Goal: Task Accomplishment & Management: Use online tool/utility

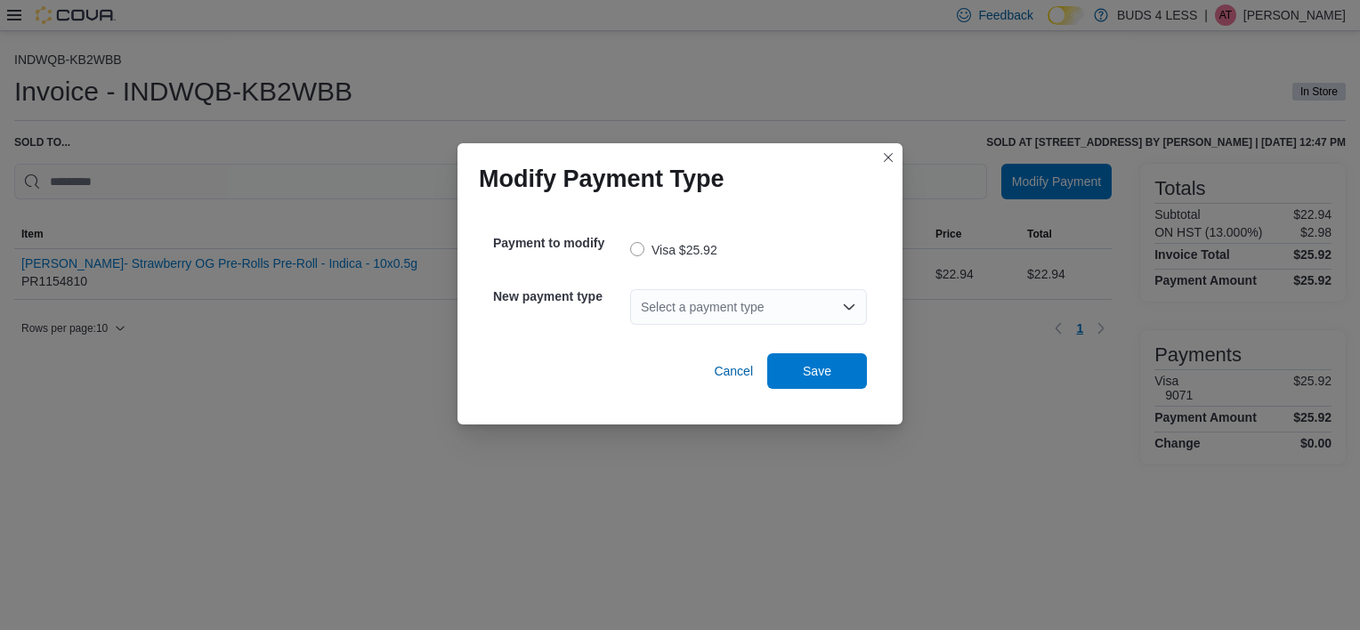
click at [858, 295] on div "Select a payment type" at bounding box center [748, 307] width 237 height 36
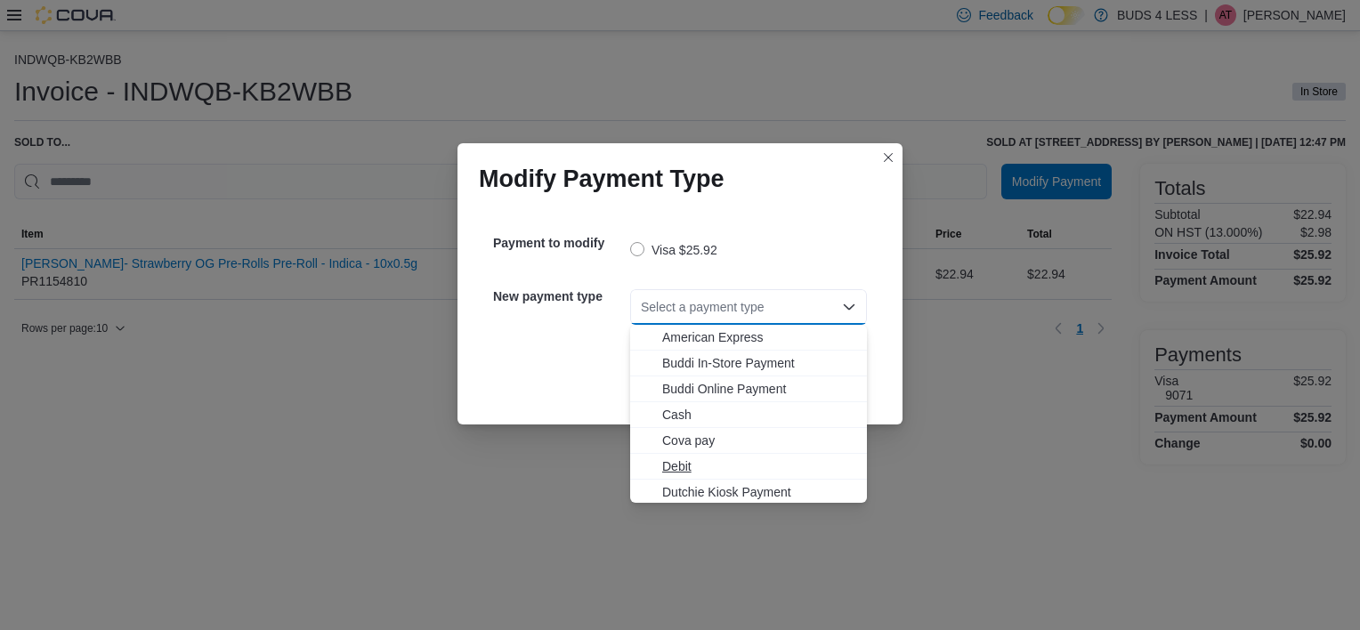
click at [737, 459] on span "Debit" at bounding box center [759, 466] width 194 height 18
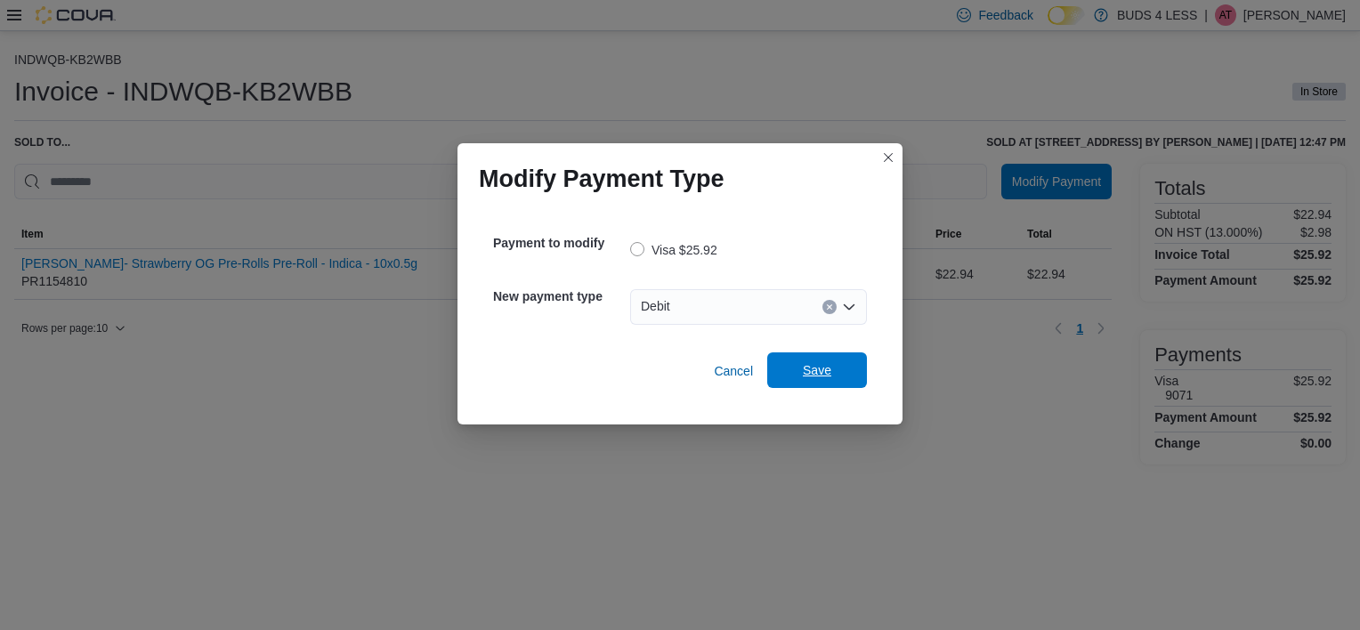
click at [814, 365] on span "Save" at bounding box center [817, 370] width 28 height 18
click at [708, 305] on div "Select a payment type" at bounding box center [748, 307] width 237 height 36
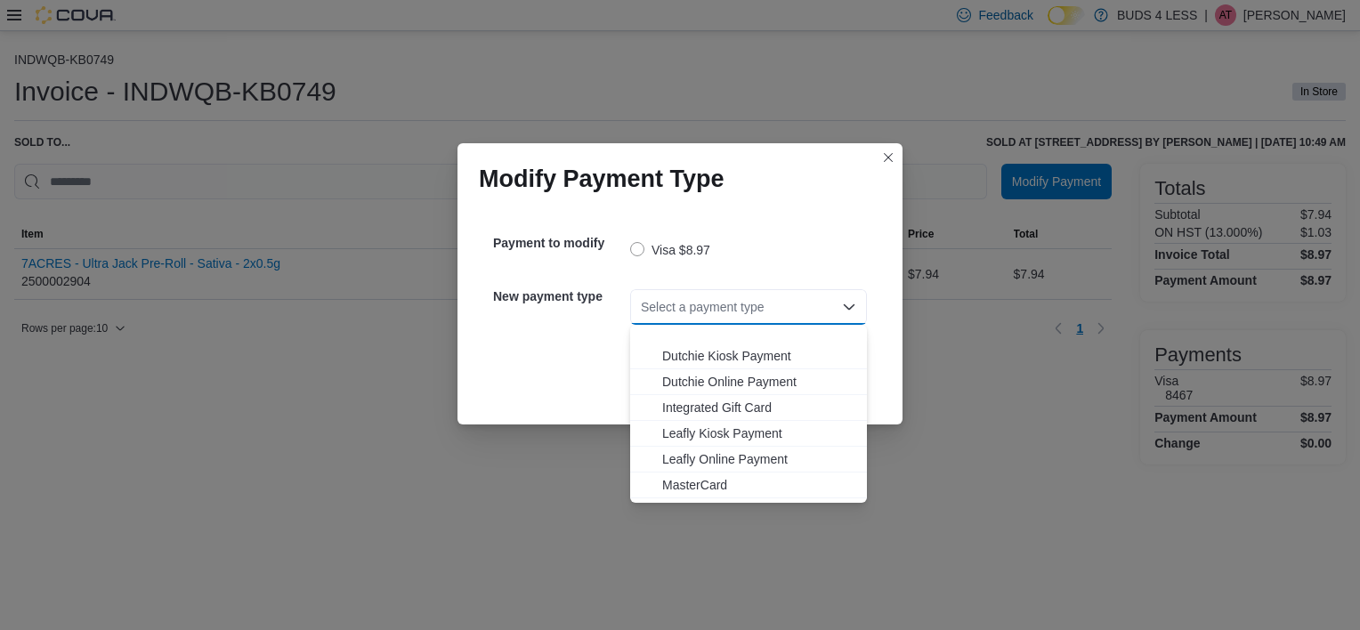
scroll to position [209, 0]
click at [724, 405] on span "MasterCard" at bounding box center [759, 412] width 194 height 18
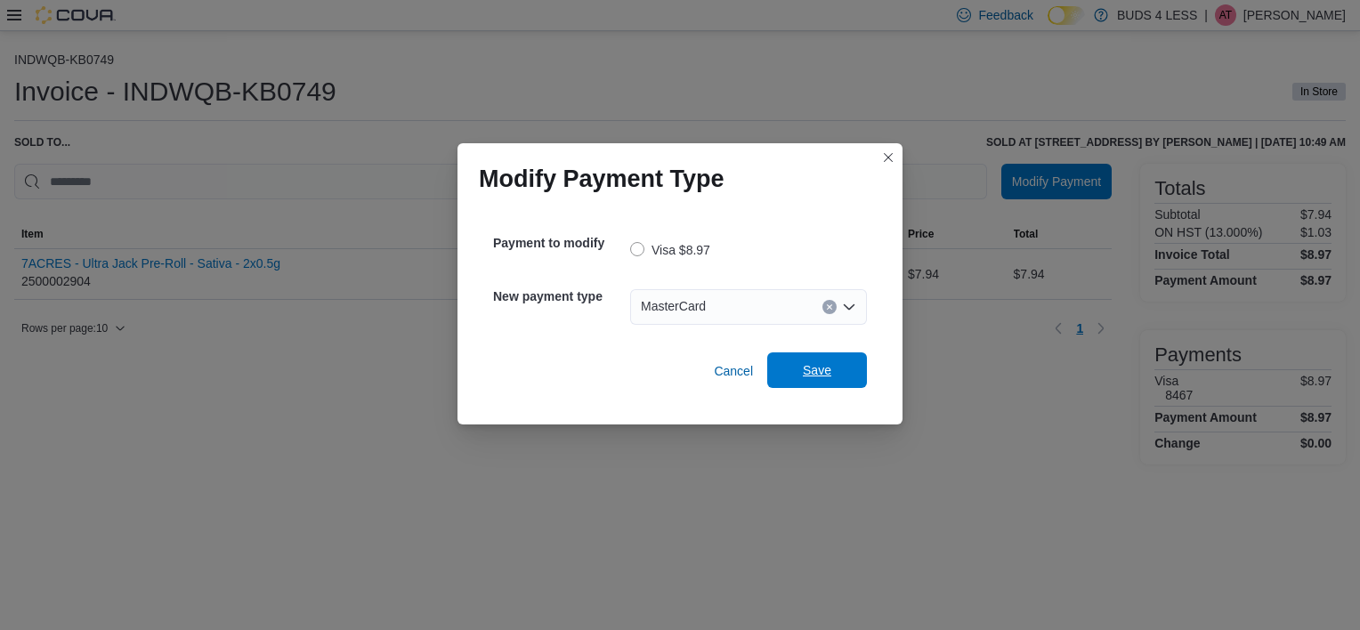
click at [820, 360] on span "Save" at bounding box center [817, 370] width 78 height 36
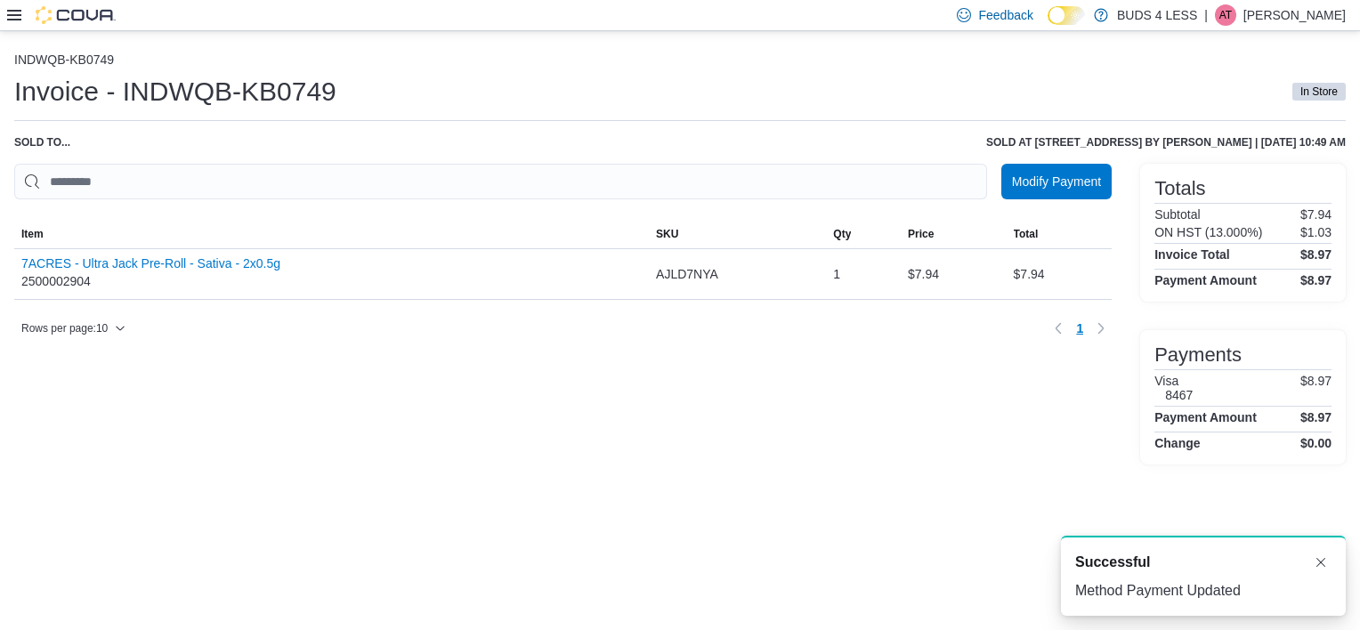
scroll to position [0, 0]
